Goal: Task Accomplishment & Management: Manage account settings

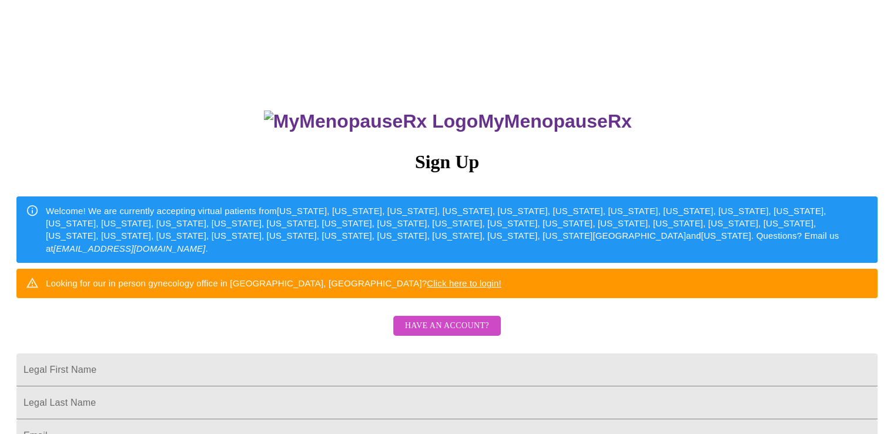
scroll to position [126, 0]
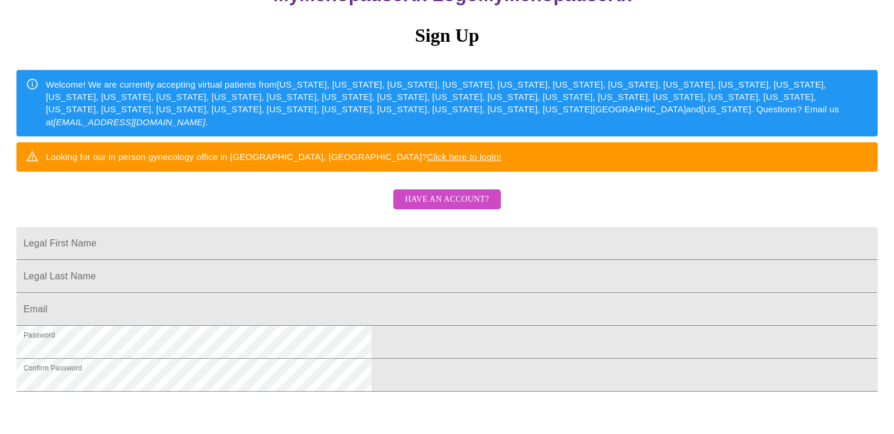
click at [894, 237] on html "MyMenopauseRx Sign Up Welcome! We are currently accepting virtual patients from…" at bounding box center [447, 139] width 894 height 530
click at [393, 260] on input "Legal First Name" at bounding box center [446, 243] width 861 height 33
type input "[PERSON_NAME]"
click at [427, 207] on span "Have an account?" at bounding box center [447, 199] width 84 height 15
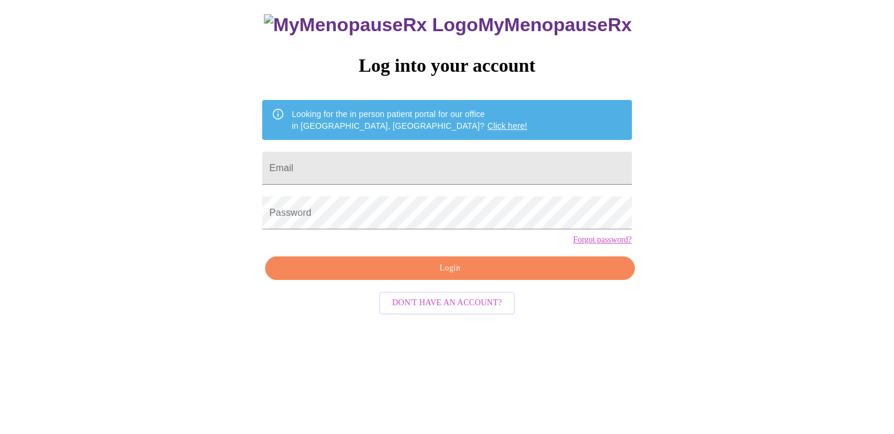
scroll to position [12, 0]
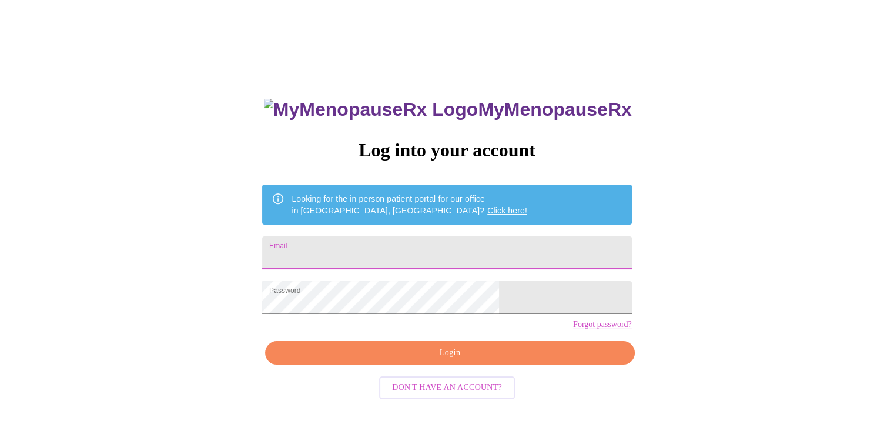
click at [408, 238] on input "Email" at bounding box center [446, 252] width 369 height 33
type input "[PERSON_NAME][EMAIL_ADDRESS][DOMAIN_NAME]"
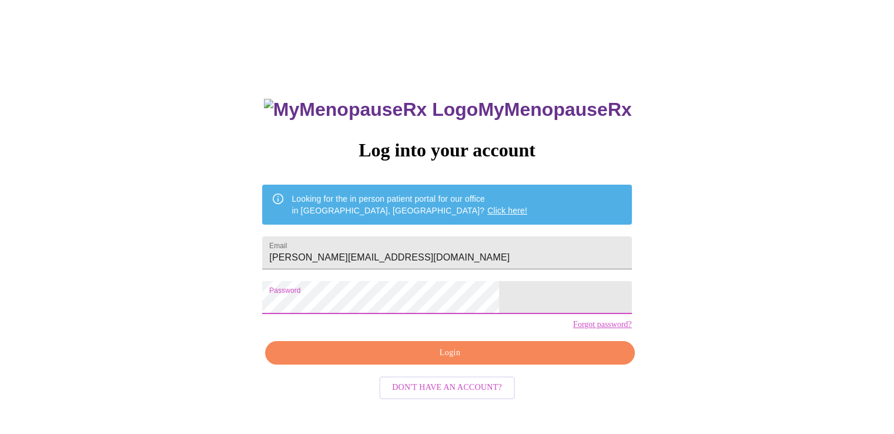
click at [306, 317] on div "MyMenopauseRx Log into your account Looking for the in person patient portal fo…" at bounding box center [447, 253] width 885 height 521
click at [536, 360] on span "Login" at bounding box center [450, 353] width 342 height 15
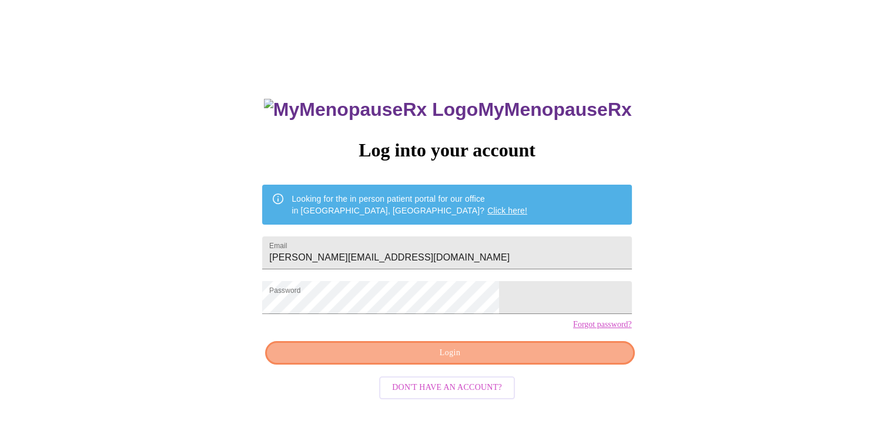
click at [527, 360] on span "Login" at bounding box center [450, 353] width 342 height 15
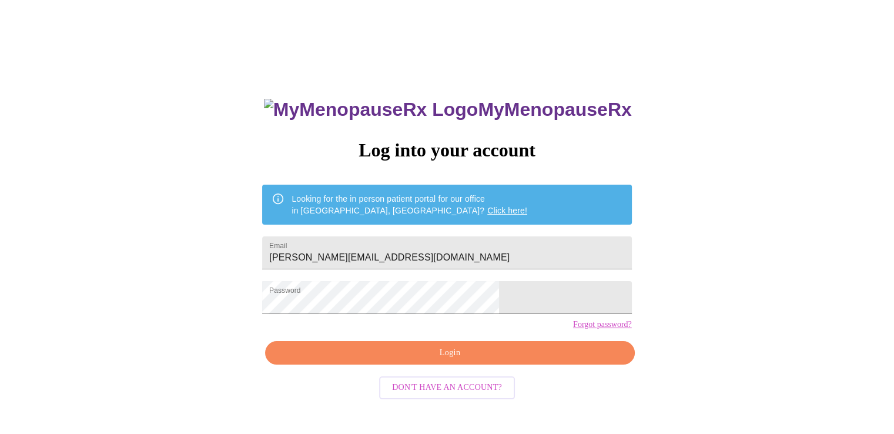
scroll to position [0, 0]
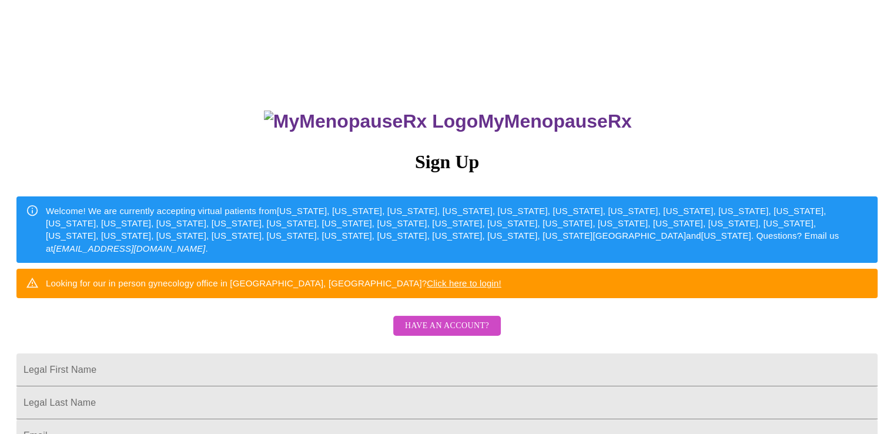
scroll to position [126, 0]
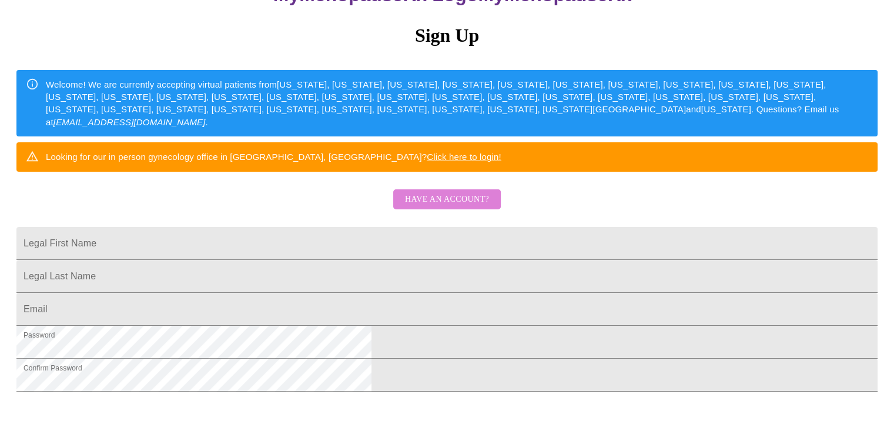
click at [462, 207] on span "Have an account?" at bounding box center [447, 199] width 84 height 15
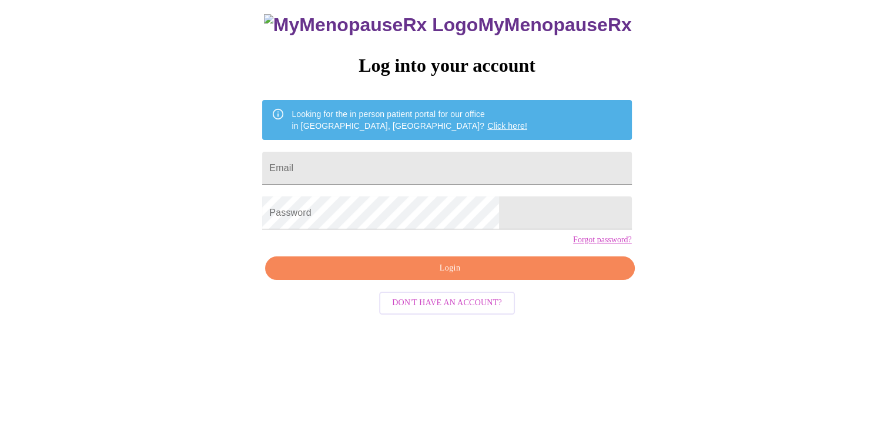
scroll to position [12, 0]
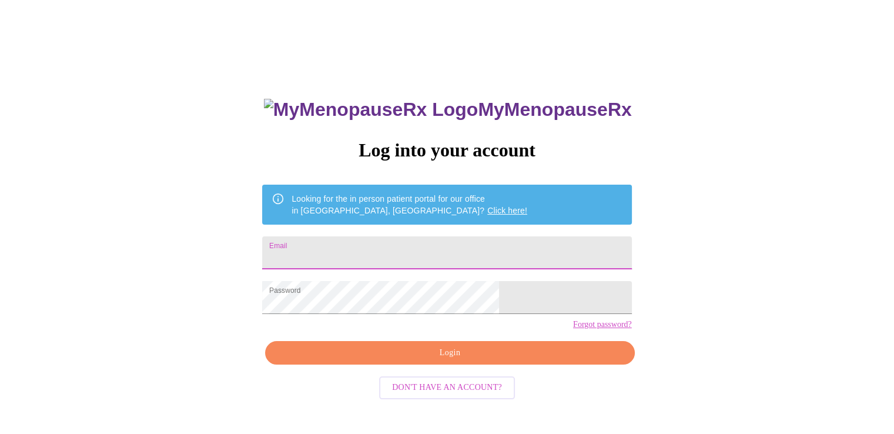
click at [462, 236] on input "Email" at bounding box center [446, 252] width 369 height 33
type input "[PERSON_NAME][EMAIL_ADDRESS][DOMAIN_NAME]"
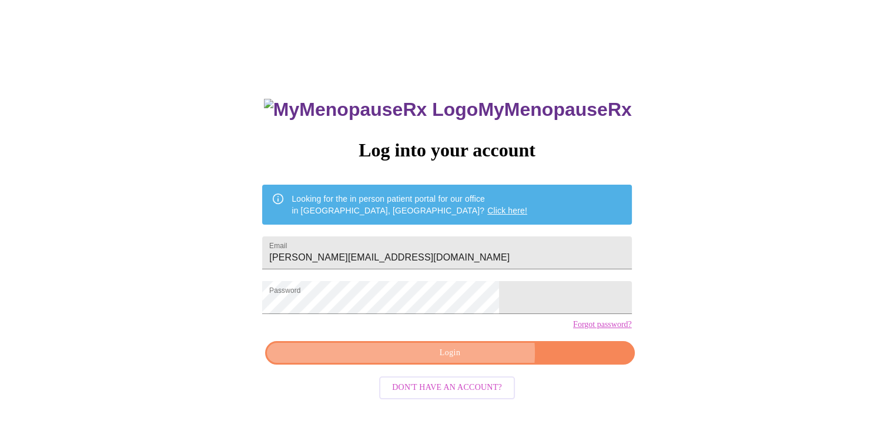
click at [466, 360] on span "Login" at bounding box center [450, 353] width 342 height 15
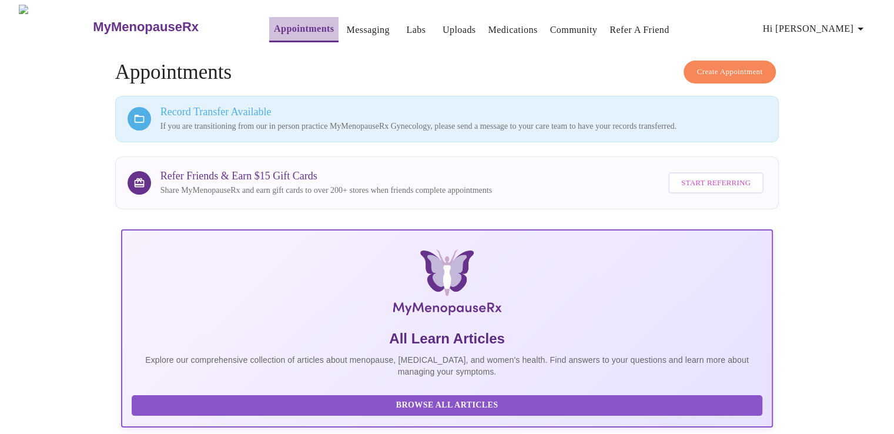
click at [279, 28] on link "Appointments" at bounding box center [304, 29] width 60 height 16
